Goal: Transaction & Acquisition: Purchase product/service

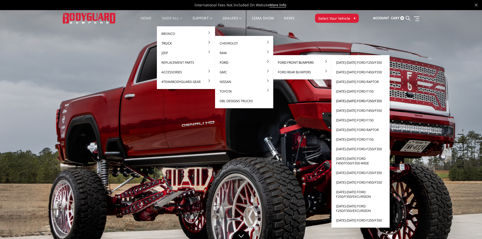
click at [354, 101] on link "[DATE]-[DATE] Ford F250/F350" at bounding box center [361, 101] width 54 height 10
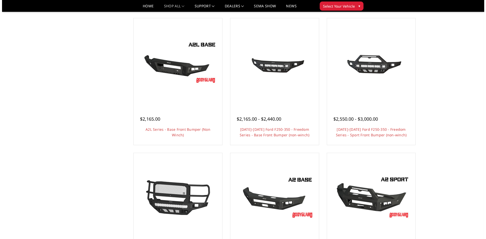
scroll to position [177, 0]
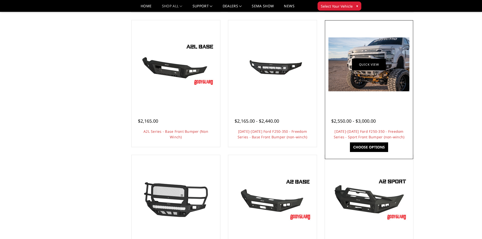
click at [359, 66] on link "Quick view" at bounding box center [369, 64] width 34 height 12
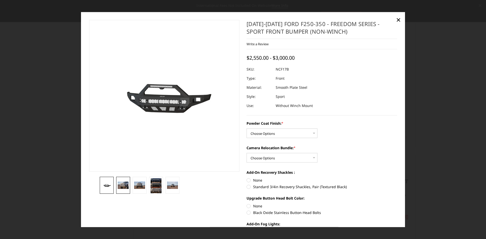
click at [127, 183] on img at bounding box center [123, 185] width 11 height 7
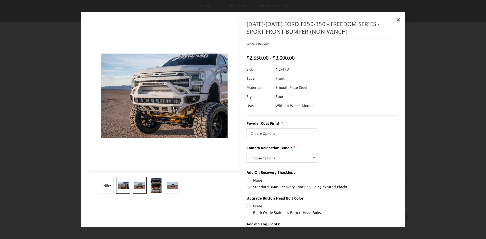
click at [141, 184] on img at bounding box center [139, 185] width 11 height 7
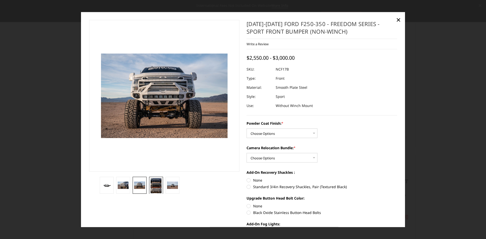
click at [153, 183] on img at bounding box center [156, 185] width 11 height 15
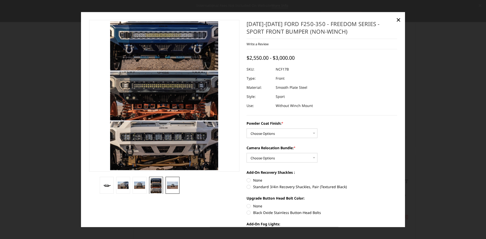
click at [172, 185] on img at bounding box center [172, 185] width 11 height 7
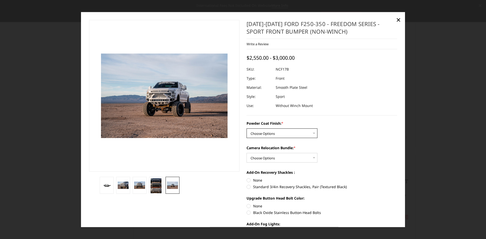
click at [300, 134] on select "Choose Options Bare Metal Textured Black Powder Coat" at bounding box center [281, 134] width 71 height 10
select select "3080"
click at [246, 129] on select "Choose Options Bare Metal Textured Black Powder Coat" at bounding box center [281, 134] width 71 height 10
click at [240, 142] on section at bounding box center [165, 107] width 158 height 175
click at [280, 158] on select "Choose Options WITH Camera Relocation Bundle WITHOUT Camera Relocation Bundle" at bounding box center [281, 158] width 71 height 10
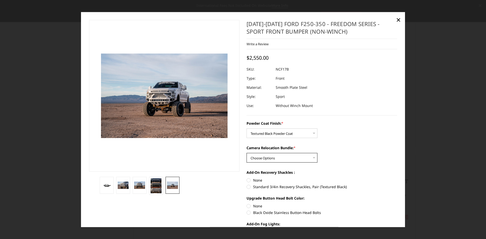
select select "3082"
click at [246, 153] on select "Choose Options WITH Camera Relocation Bundle WITHOUT Camera Relocation Bundle" at bounding box center [281, 158] width 71 height 10
click at [355, 160] on div "Camera Relocation Bundle: * Choose Options WITH Camera Relocation Bundle WITHOU…" at bounding box center [321, 153] width 151 height 17
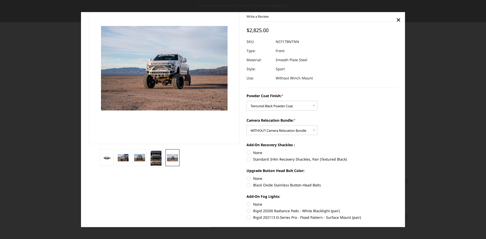
scroll to position [51, 0]
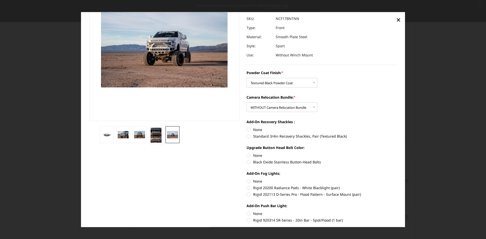
click at [250, 137] on label "Standard 3/4in Recovery Shackles, Pair (Textured Black)" at bounding box center [321, 136] width 151 height 5
click at [397, 127] on input "Standard 3/4in Recovery Shackles, Pair (Textured Black)" at bounding box center [397, 127] width 0 height 0
radio input "true"
click at [370, 140] on div "Powder Coat Finish: * Choose Options Bare Metal Textured Black Powder Coat Came…" at bounding box center [321, 159] width 151 height 178
click at [248, 162] on label "Black Oxide Stainless Button-Head Bolts" at bounding box center [321, 161] width 151 height 5
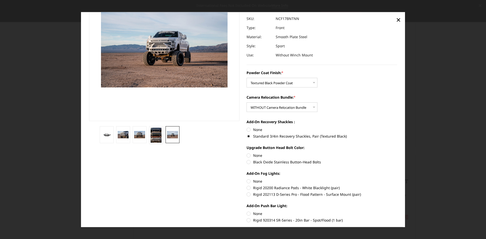
click at [397, 153] on input "Black Oxide Stainless Button-Head Bolts" at bounding box center [397, 153] width 0 height 0
radio input "true"
click at [316, 172] on label "Add-On Fog Lights:" at bounding box center [321, 173] width 151 height 5
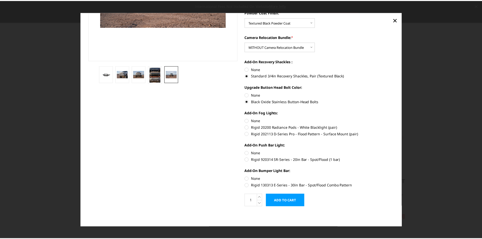
scroll to position [0, 0]
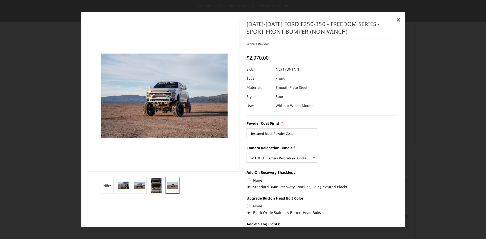
click at [173, 186] on img at bounding box center [172, 185] width 11 height 7
click at [160, 187] on img at bounding box center [156, 185] width 11 height 15
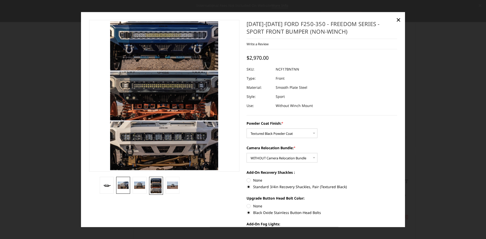
click at [126, 185] on img at bounding box center [123, 185] width 11 height 7
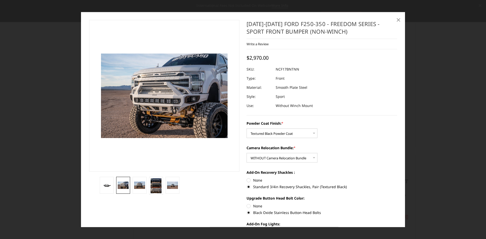
click at [398, 18] on span "×" at bounding box center [398, 19] width 5 height 11
